Goal: Transaction & Acquisition: Obtain resource

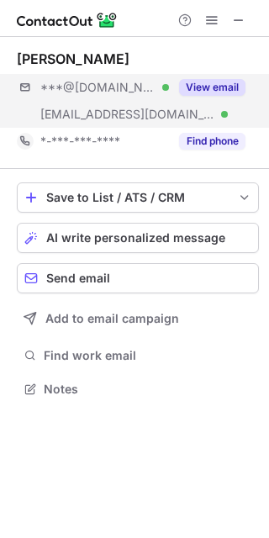
scroll to position [376, 269]
click at [213, 87] on button "View email" at bounding box center [212, 87] width 66 height 17
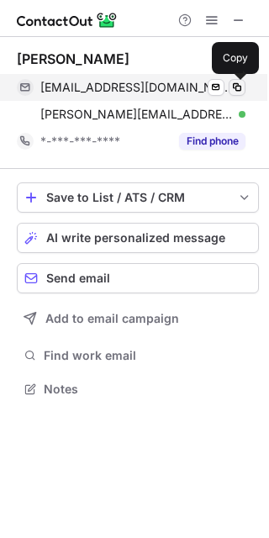
click at [233, 87] on span at bounding box center [236, 87] width 13 height 13
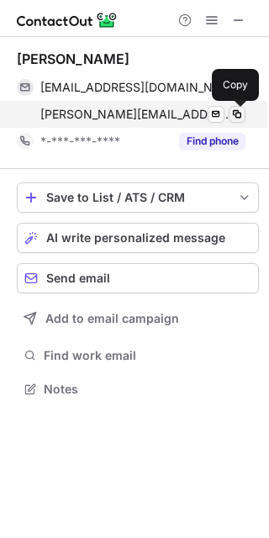
click at [241, 113] on span at bounding box center [236, 114] width 13 height 13
